Goal: Task Accomplishment & Management: Use online tool/utility

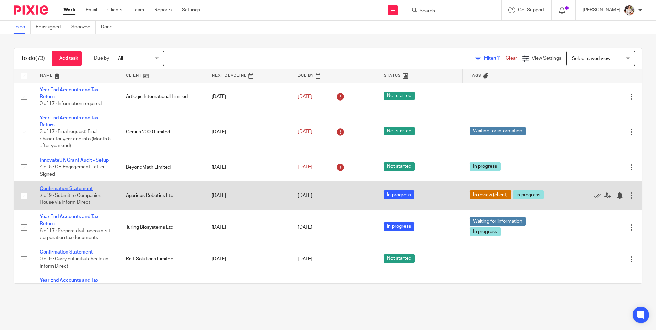
click at [85, 190] on link "Confirmation Statement" at bounding box center [66, 188] width 53 height 5
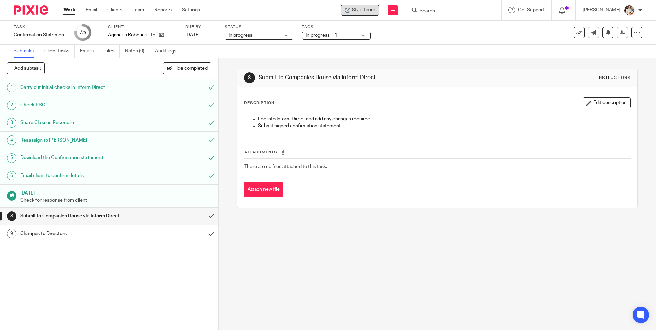
click at [371, 9] on span "Start timer" at bounding box center [363, 10] width 23 height 7
click at [371, 11] on span "Start timer" at bounding box center [363, 10] width 23 height 7
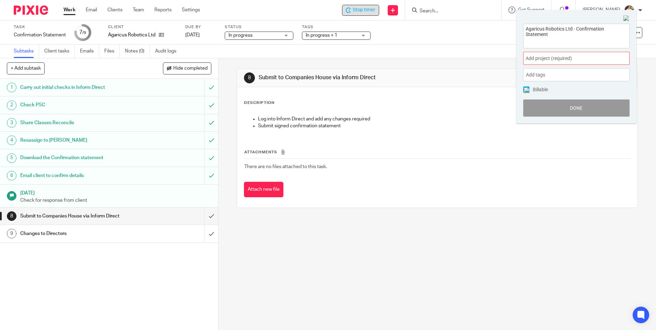
click at [603, 56] on div "Add project (required) :" at bounding box center [576, 58] width 106 height 13
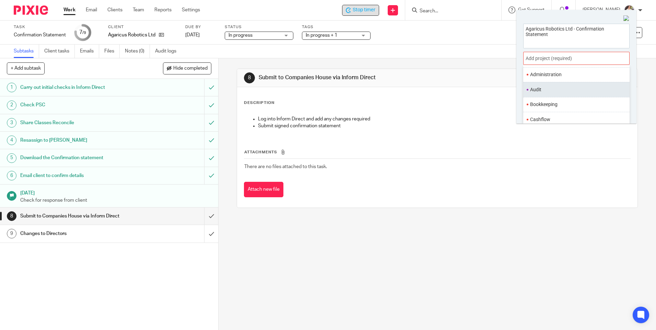
scroll to position [69, 0]
click at [550, 104] on ul "Confirmation Statements" at bounding box center [576, 100] width 106 height 15
click at [546, 101] on li "Confirmation Statements" at bounding box center [575, 99] width 90 height 7
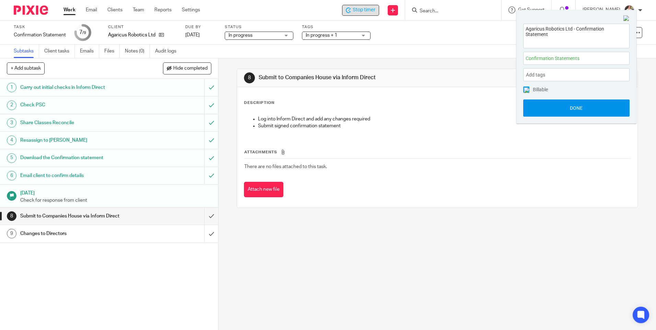
click at [545, 112] on button "Done" at bounding box center [576, 107] width 106 height 17
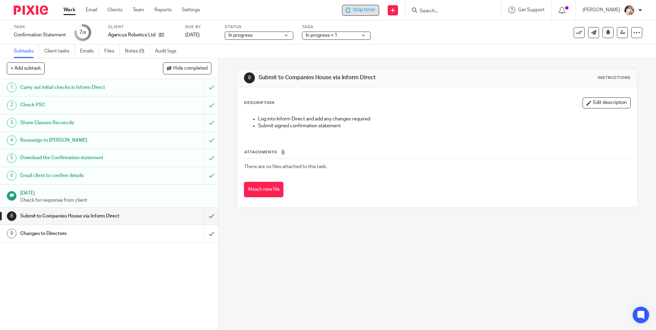
click at [359, 11] on span "Stop timer" at bounding box center [364, 10] width 23 height 7
click at [69, 11] on link "Work" at bounding box center [69, 10] width 12 height 7
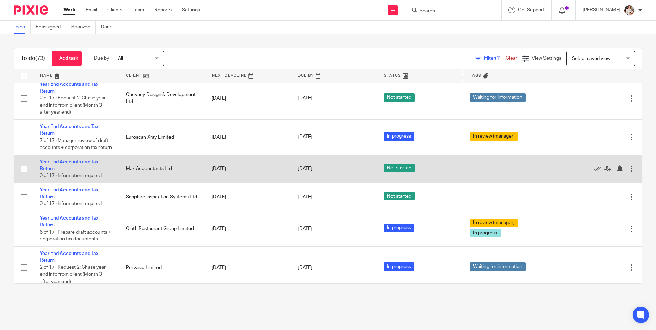
scroll to position [1132, 0]
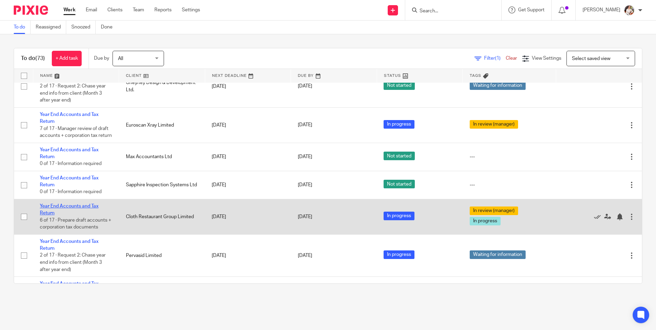
click at [79, 215] on link "Year End Accounts and Tax Return" at bounding box center [69, 210] width 59 height 12
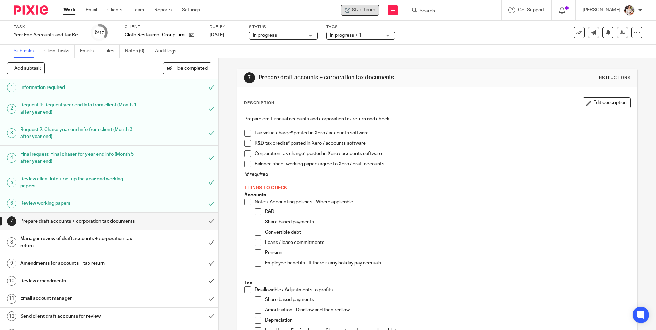
click at [355, 6] on div "Start timer" at bounding box center [360, 10] width 38 height 11
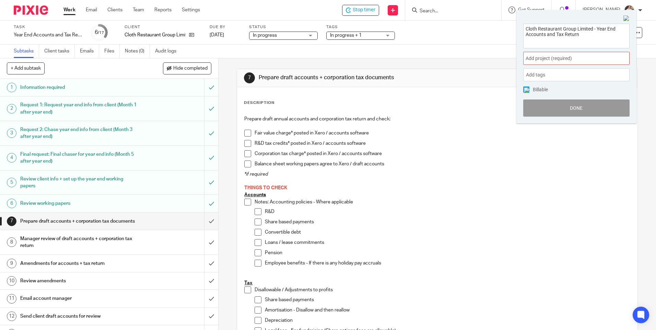
click at [557, 58] on span "Add project (required) :" at bounding box center [568, 58] width 86 height 7
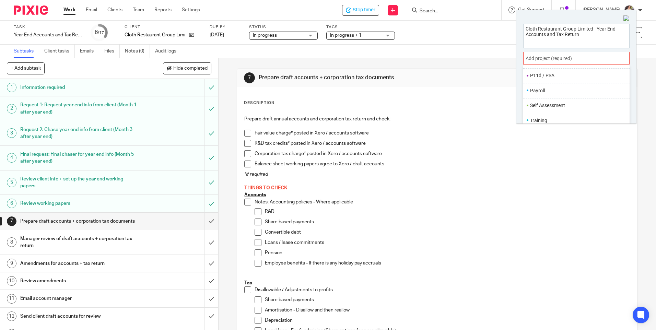
scroll to position [34, 0]
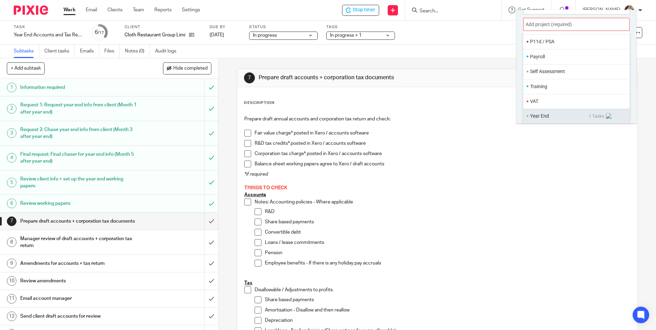
click at [539, 117] on li "Year End" at bounding box center [559, 115] width 59 height 7
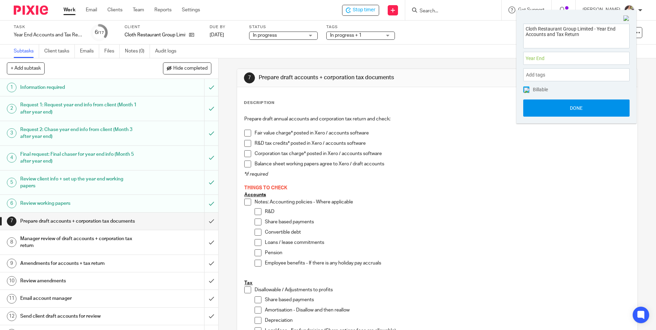
click at [561, 101] on button "Done" at bounding box center [576, 107] width 106 height 17
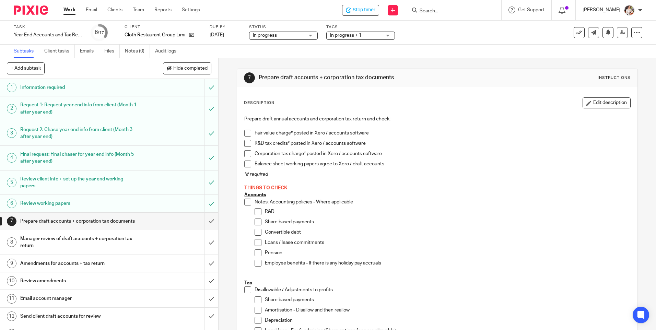
drag, startPoint x: 453, startPoint y: 50, endPoint x: 600, endPoint y: 10, distance: 152.8
click at [460, 48] on div "Subtasks Client tasks Emails Files Notes (0) Audit logs" at bounding box center [328, 52] width 656 height 14
